Goal: Book appointment/travel/reservation

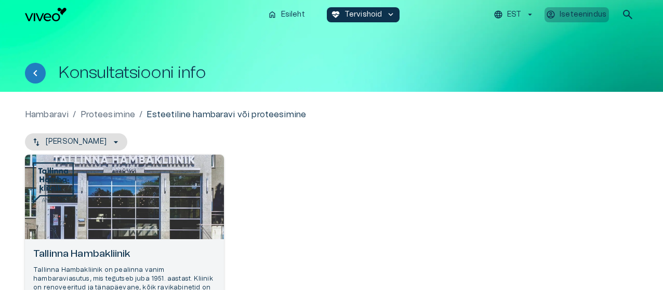
click at [591, 14] on p "Iseteenindus" at bounding box center [582, 14] width 47 height 11
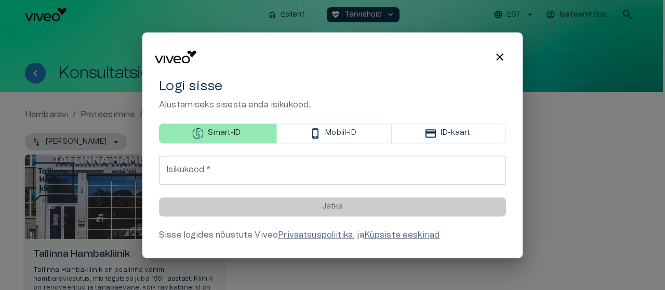
click at [503, 51] on span "close" at bounding box center [500, 57] width 12 height 12
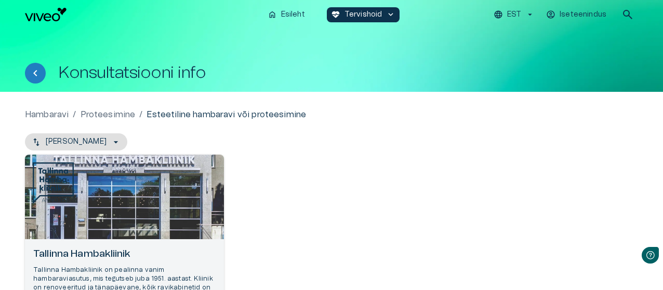
click at [159, 228] on div "Open selected supplier available booking dates" at bounding box center [124, 197] width 199 height 85
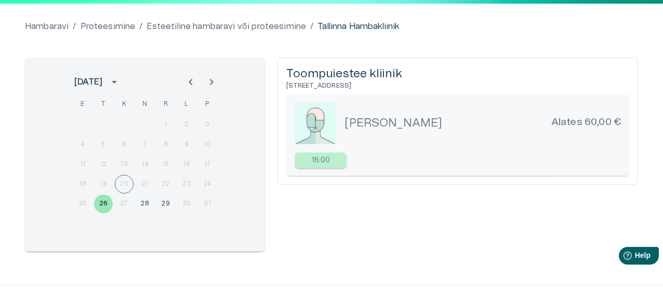
scroll to position [103, 0]
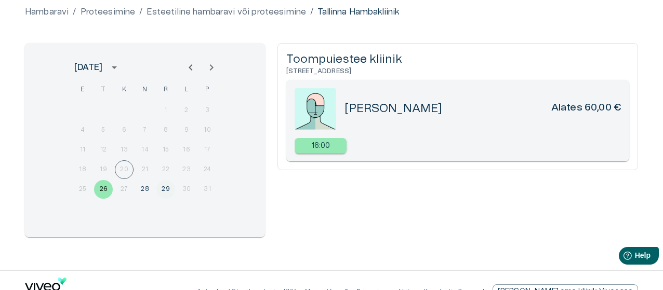
click at [168, 186] on button "29" at bounding box center [165, 189] width 19 height 19
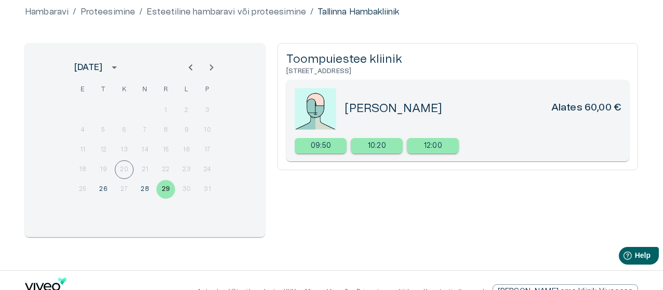
click at [187, 186] on div "25 26 27 28 29 30 31" at bounding box center [145, 189] width 166 height 19
click at [103, 187] on button "26" at bounding box center [103, 189] width 19 height 19
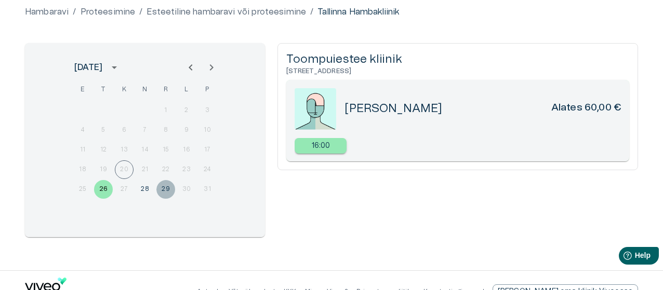
click at [166, 192] on button "29" at bounding box center [165, 189] width 19 height 19
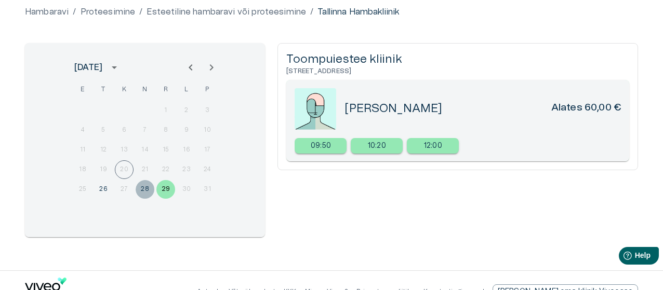
click at [147, 189] on button "28" at bounding box center [145, 189] width 19 height 19
